Goal: Use online tool/utility: Utilize a website feature to perform a specific function

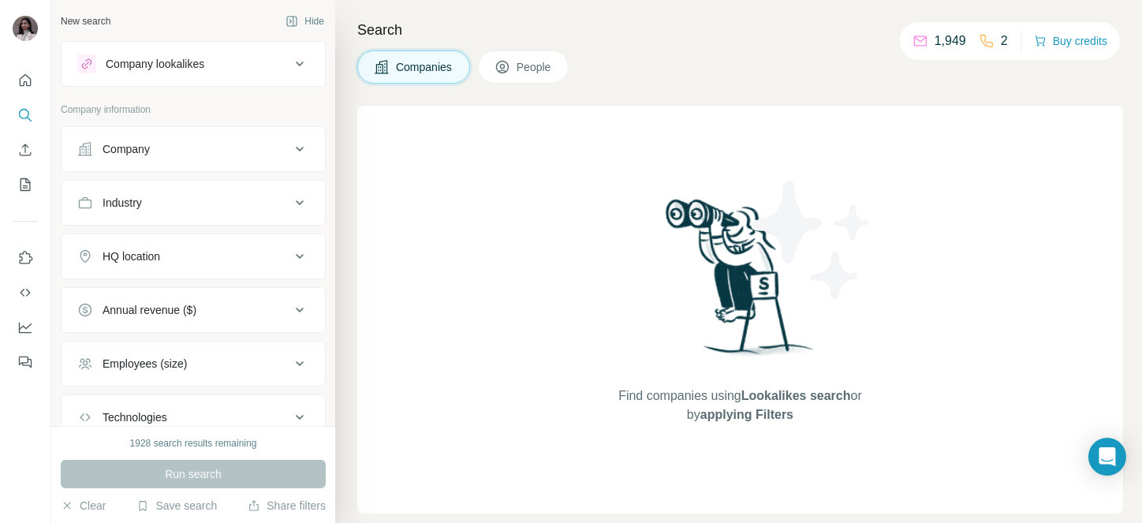
click at [192, 140] on button "Company" at bounding box center [193, 149] width 263 height 38
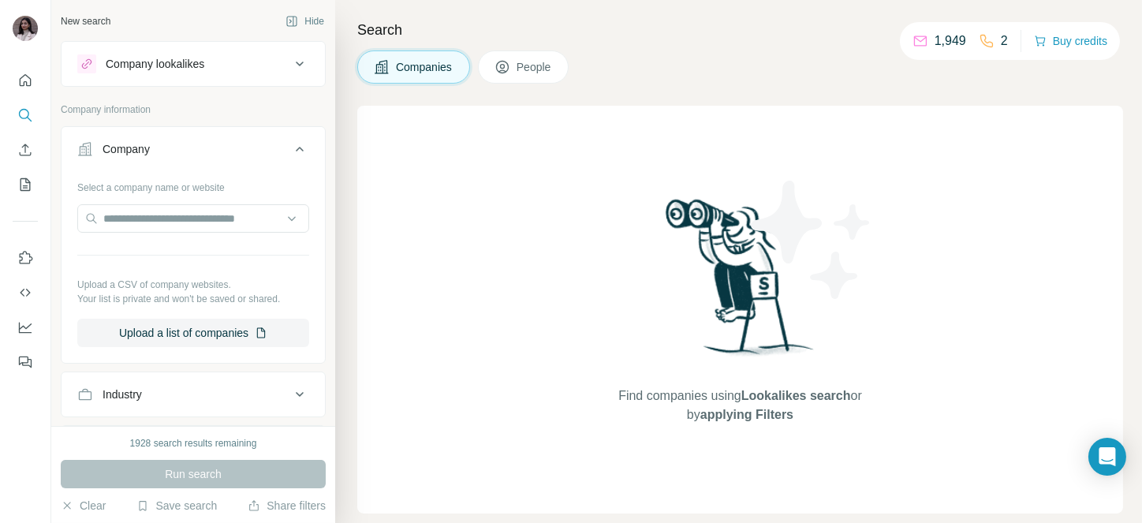
click at [189, 146] on div "Company" at bounding box center [183, 149] width 213 height 16
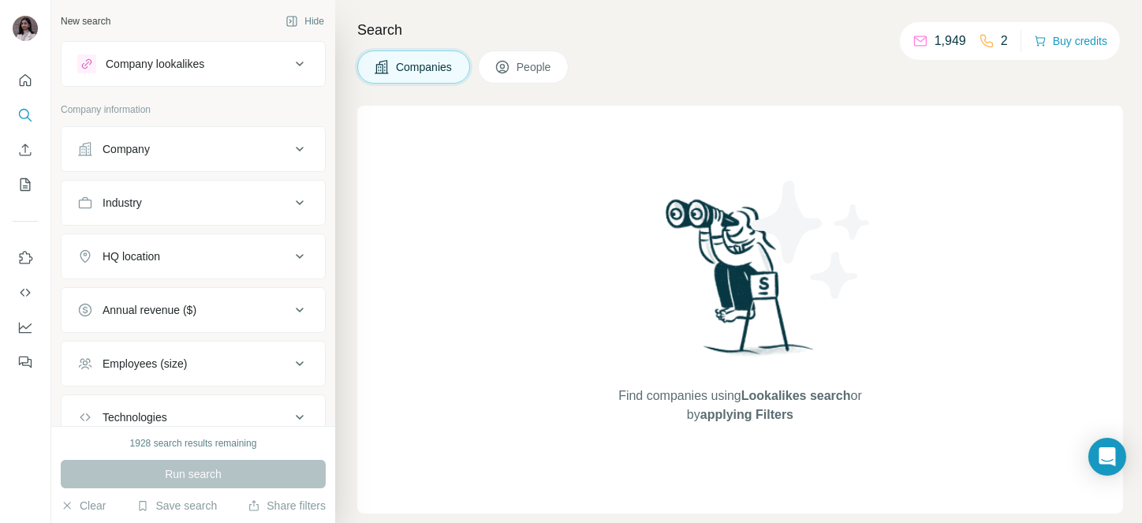
click at [162, 190] on button "Industry" at bounding box center [193, 203] width 263 height 38
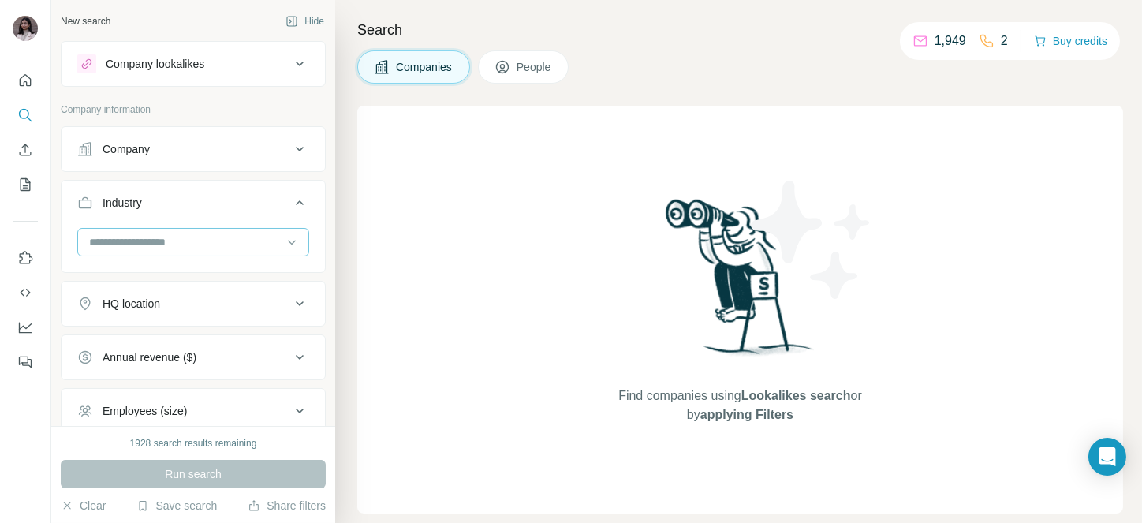
click at [135, 241] on input at bounding box center [185, 241] width 195 height 17
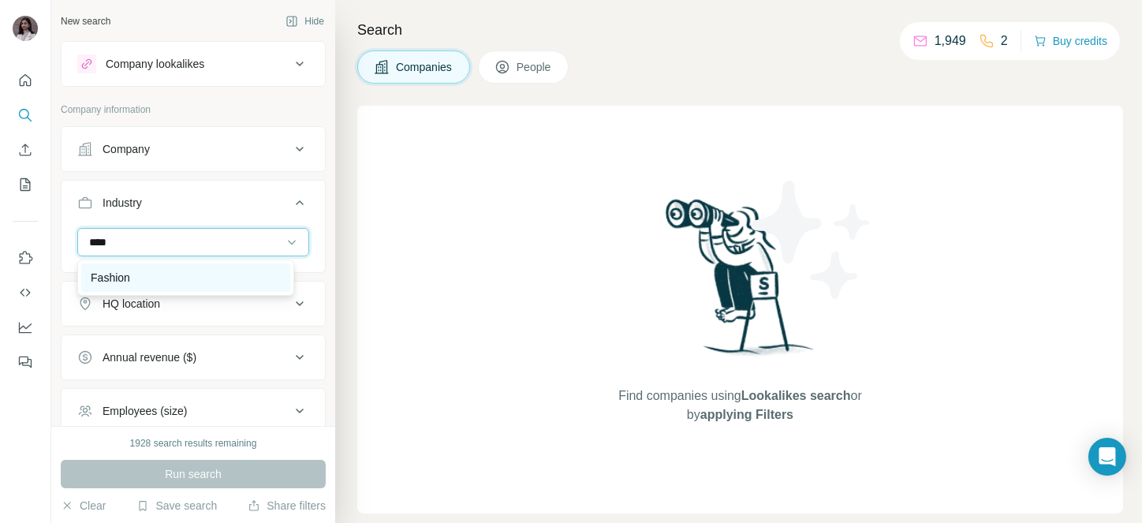
type input "****"
click at [130, 278] on p "Fashion" at bounding box center [110, 278] width 39 height 16
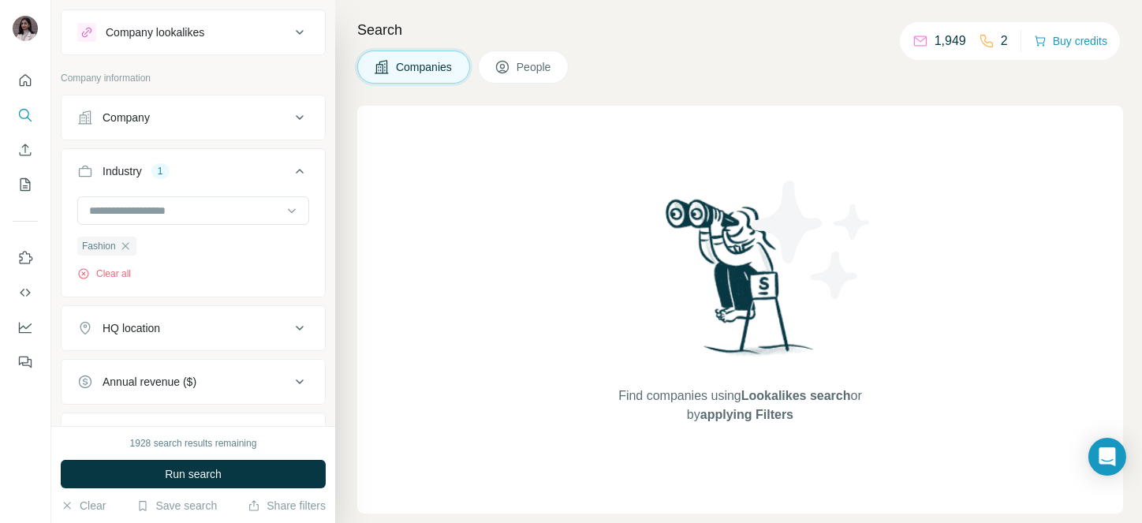
scroll to position [48, 0]
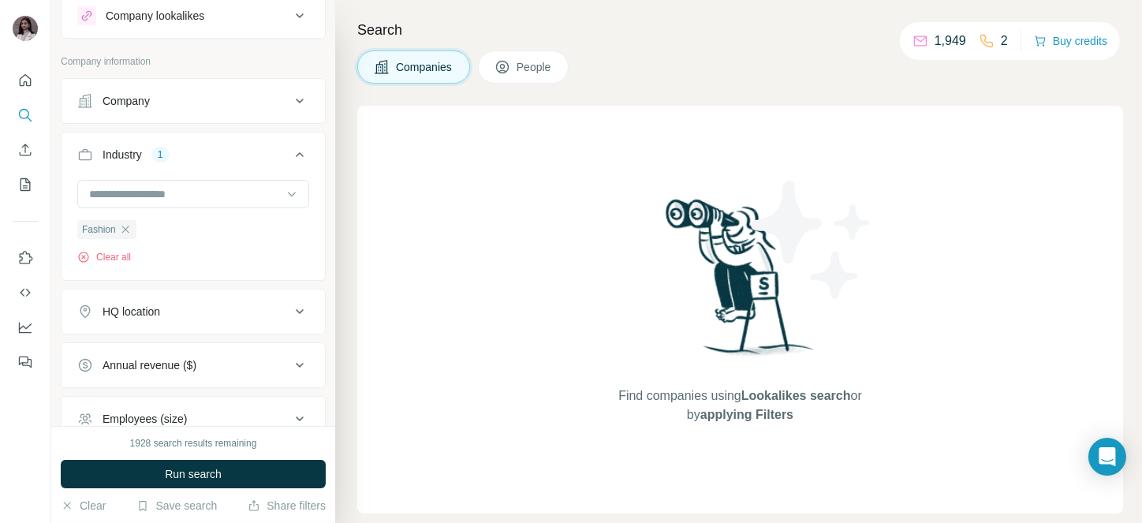
click at [162, 322] on button "HQ location" at bounding box center [193, 312] width 263 height 38
click at [139, 345] on input "text" at bounding box center [193, 351] width 232 height 28
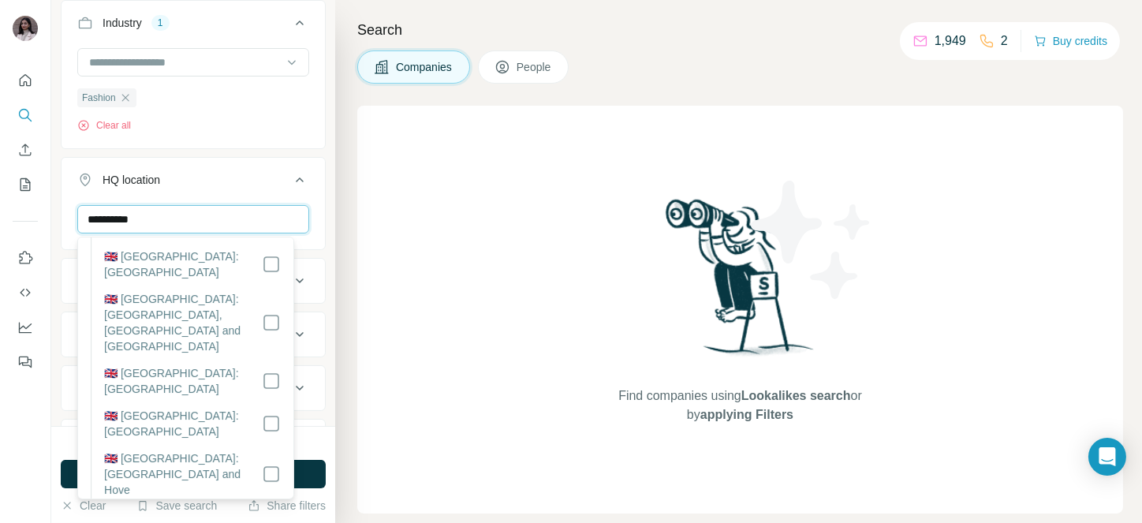
scroll to position [0, 0]
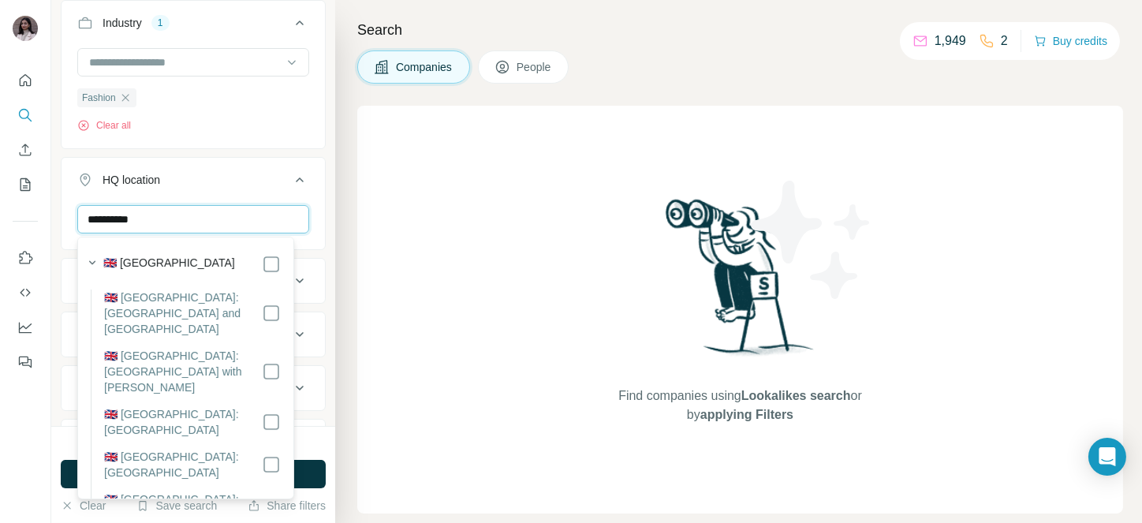
type input "**********"
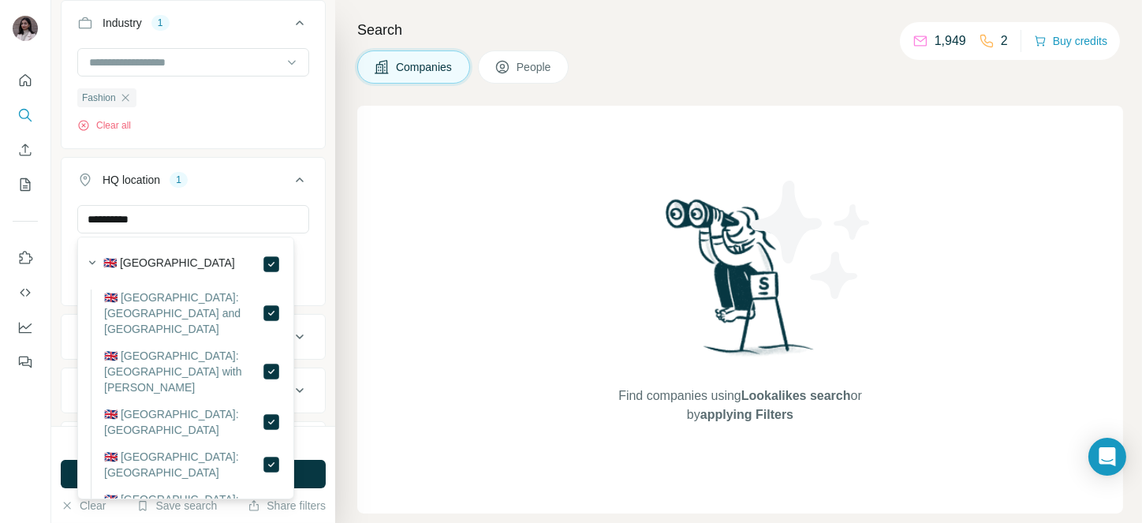
click at [290, 181] on icon at bounding box center [299, 179] width 19 height 19
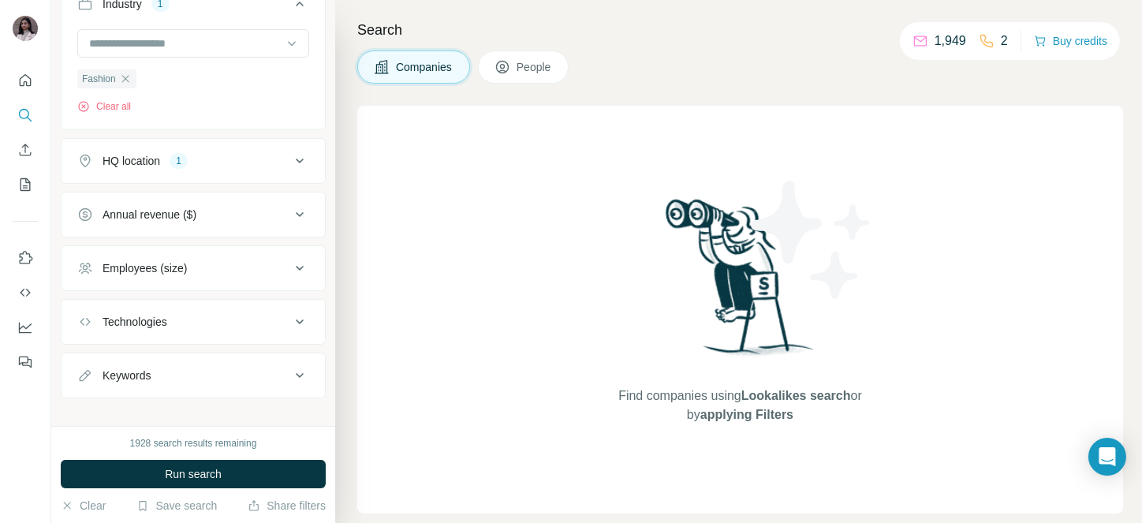
scroll to position [215, 0]
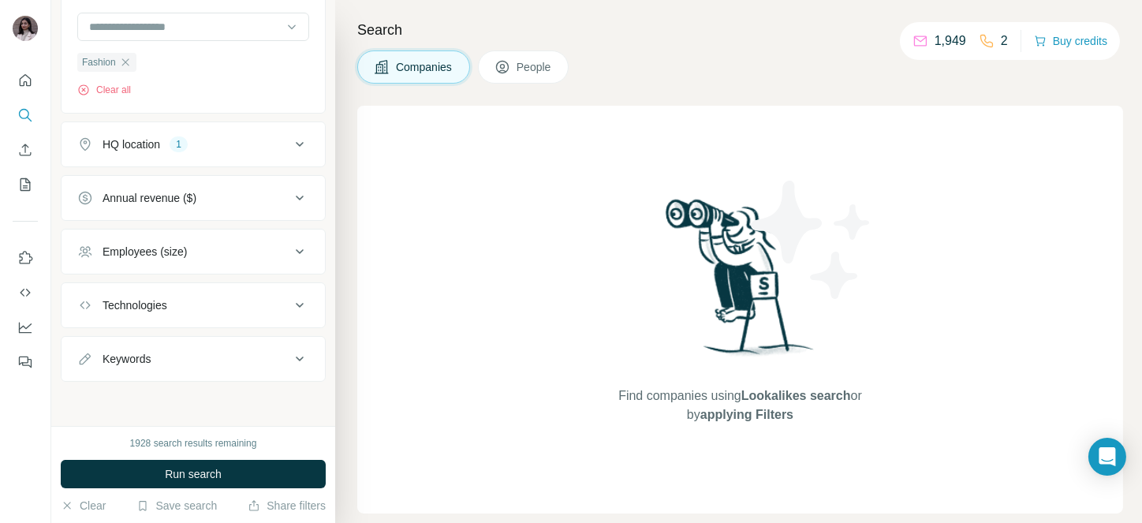
click at [228, 219] on div "Annual revenue ($)" at bounding box center [193, 198] width 265 height 46
click at [227, 200] on div "Annual revenue ($)" at bounding box center [183, 198] width 213 height 16
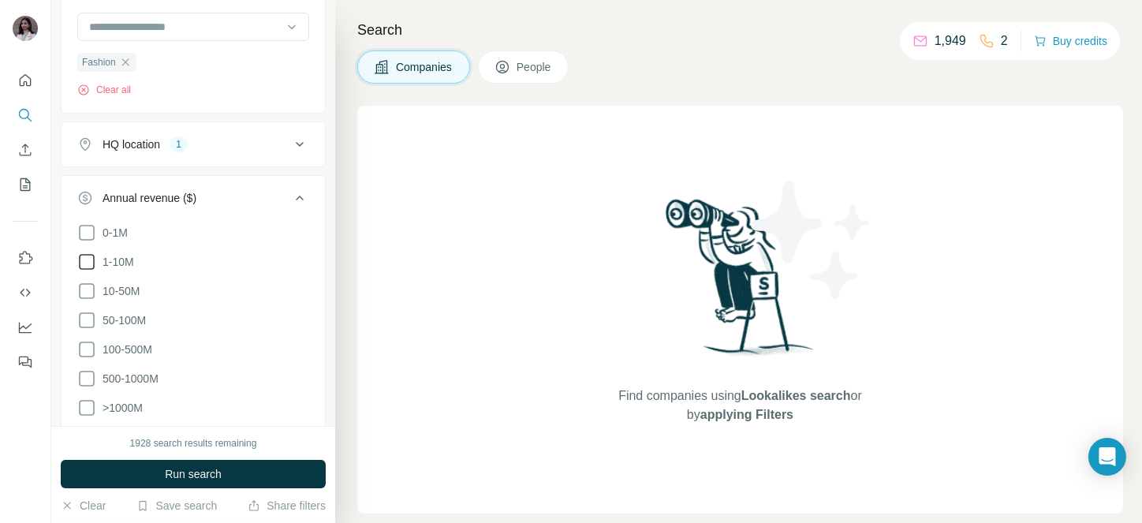
click at [94, 262] on icon at bounding box center [87, 262] width 16 height 16
click at [290, 198] on icon at bounding box center [299, 197] width 19 height 19
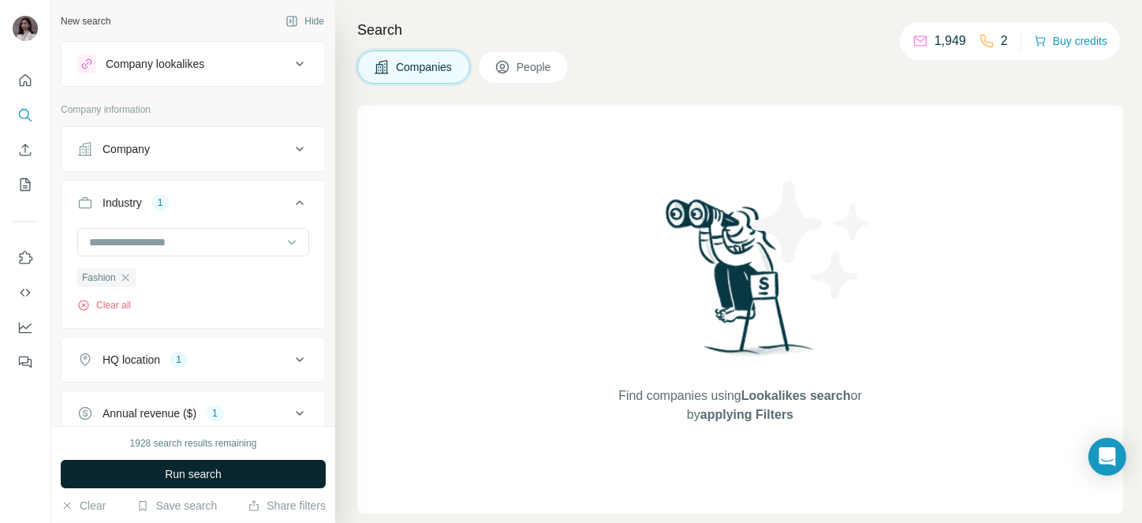
click at [165, 467] on span "Run search" at bounding box center [193, 474] width 57 height 16
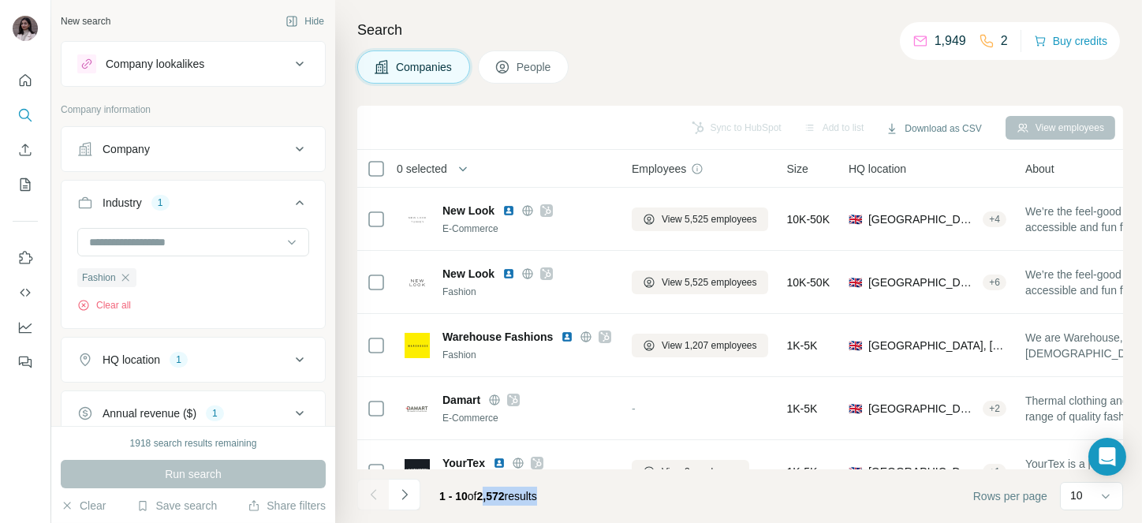
drag, startPoint x: 486, startPoint y: 498, endPoint x: 553, endPoint y: 496, distance: 67.0
click at [550, 496] on div "1 - 10 of 2,572 results" at bounding box center [488, 496] width 123 height 35
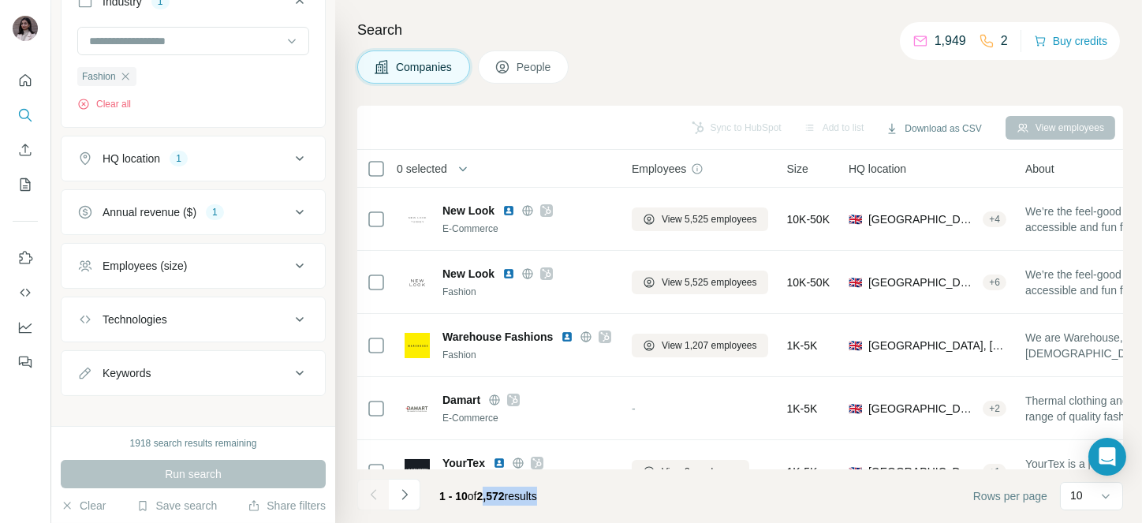
scroll to position [199, 0]
click at [159, 266] on div "Employees (size)" at bounding box center [145, 268] width 84 height 16
click at [150, 375] on div "Keywords" at bounding box center [127, 375] width 48 height 16
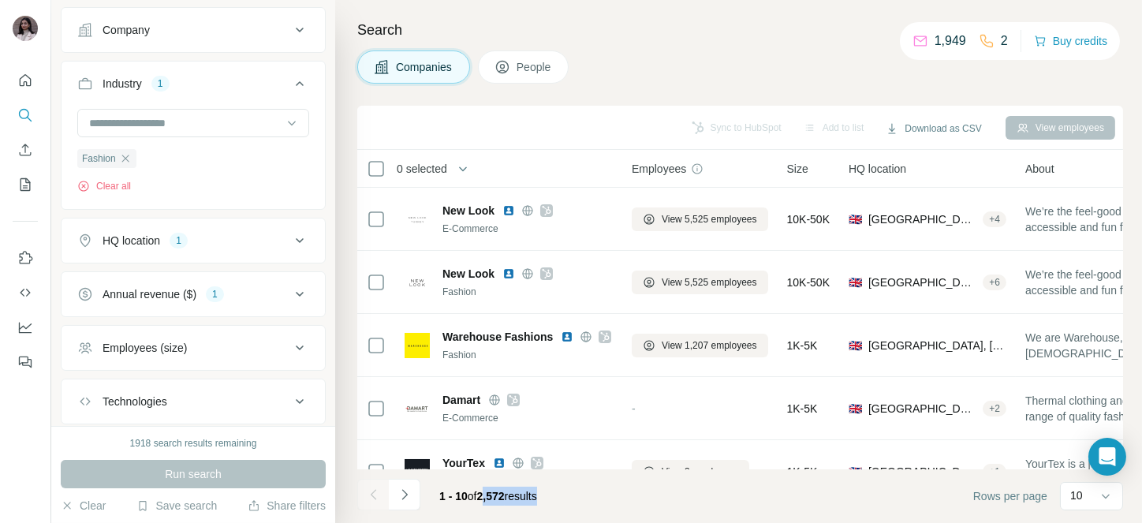
scroll to position [0, 0]
